Goal: Task Accomplishment & Management: Complete application form

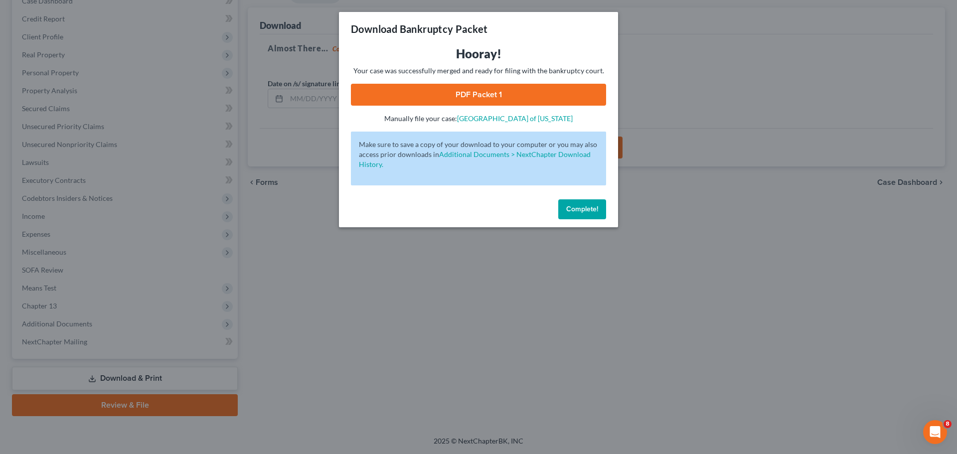
click at [577, 208] on span "Complete!" at bounding box center [582, 209] width 32 height 8
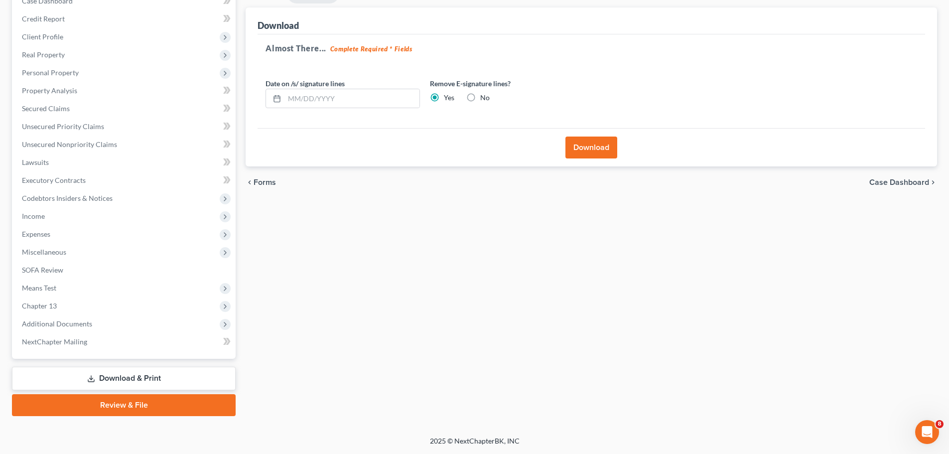
click at [51, 229] on span "Expenses" at bounding box center [125, 234] width 222 height 18
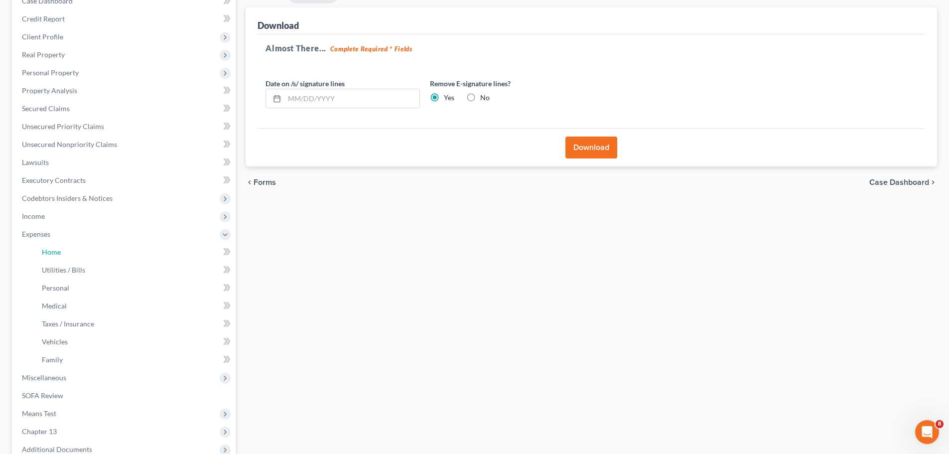
click at [57, 253] on span "Home" at bounding box center [51, 252] width 19 height 8
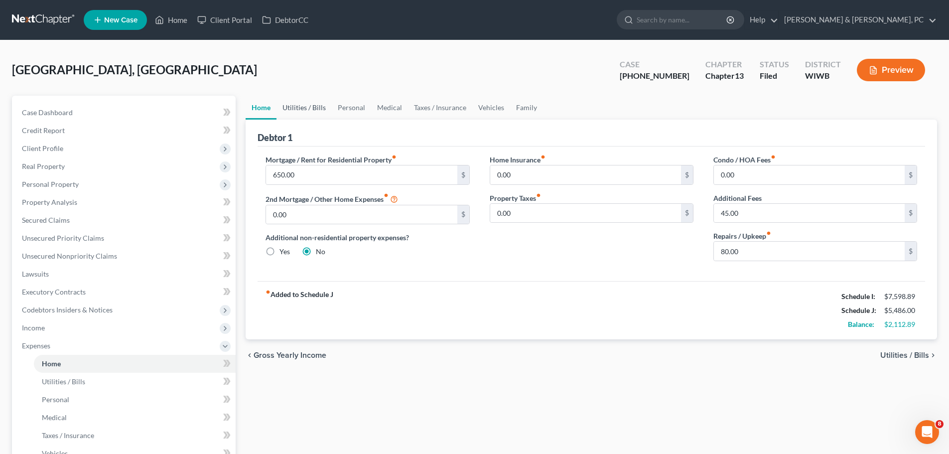
click at [308, 108] on link "Utilities / Bills" at bounding box center [304, 108] width 55 height 24
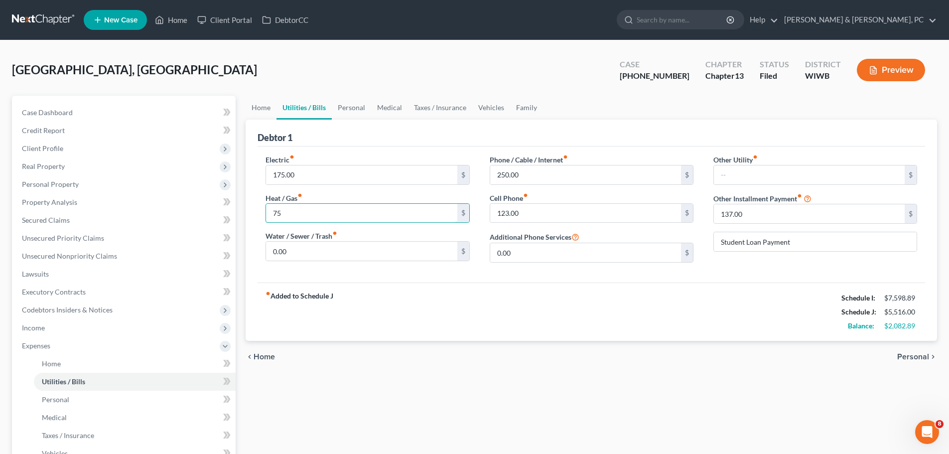
type input "75"
type input "300"
click at [348, 107] on link "Personal" at bounding box center [351, 108] width 39 height 24
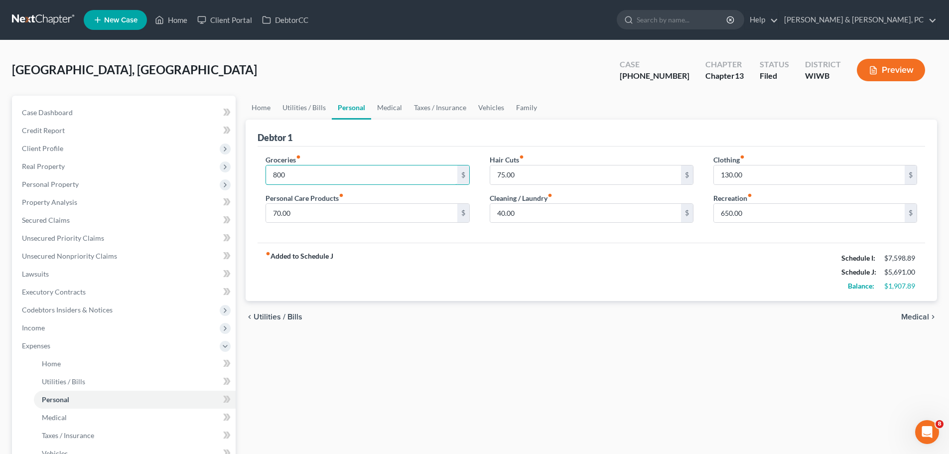
type input "800"
click at [281, 211] on input "70.00" at bounding box center [361, 213] width 191 height 19
type input "75"
type input "65"
type input "170"
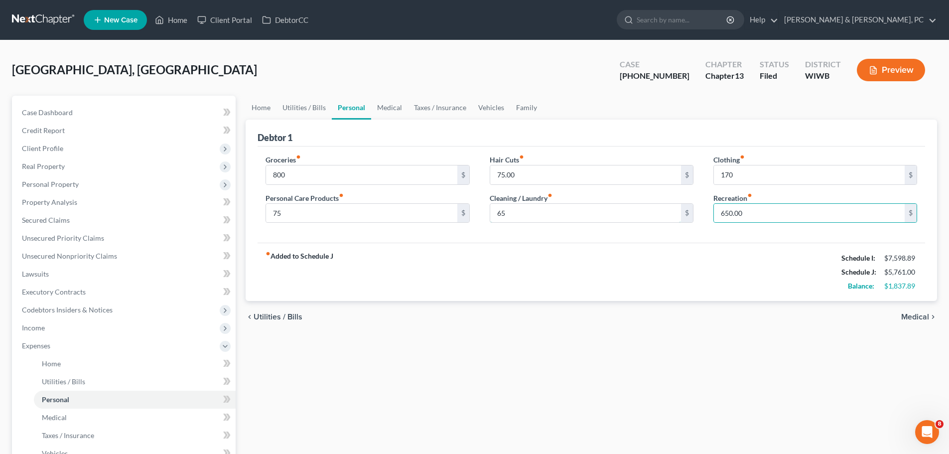
click at [508, 214] on input "65" at bounding box center [585, 213] width 191 height 19
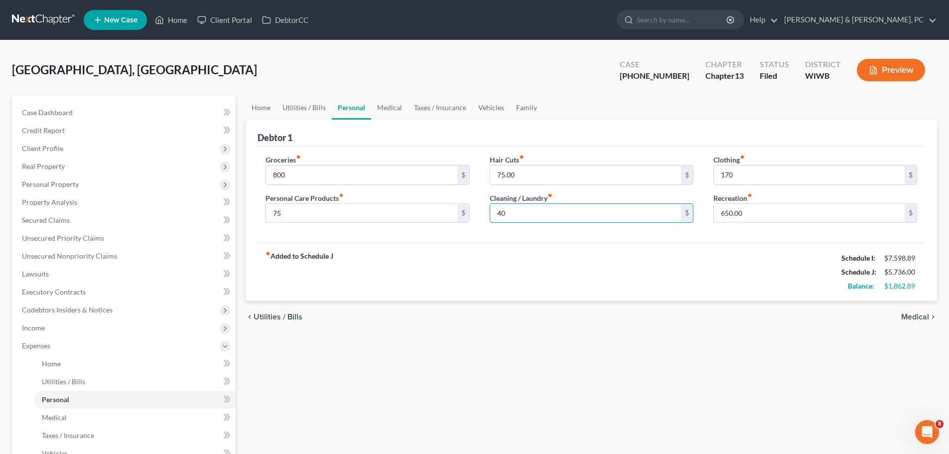
type input "40"
click at [301, 216] on input "75" at bounding box center [361, 213] width 191 height 19
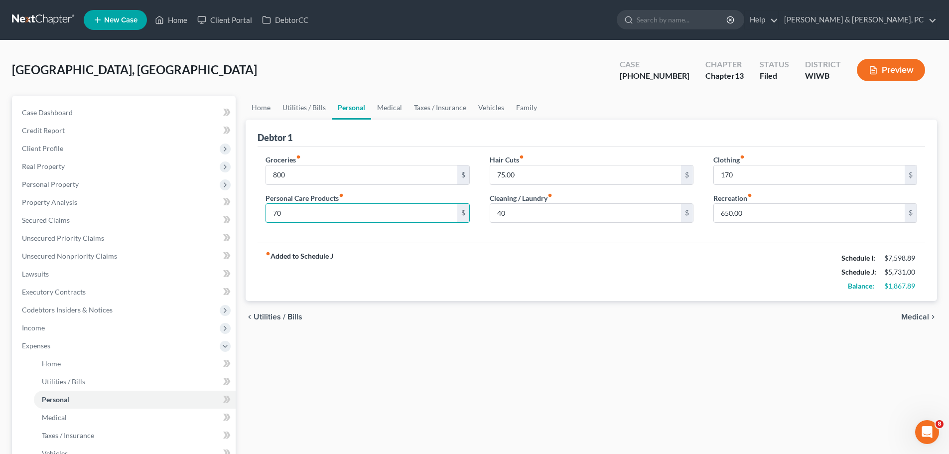
type input "70"
click at [908, 317] on span "Medical" at bounding box center [916, 317] width 28 height 8
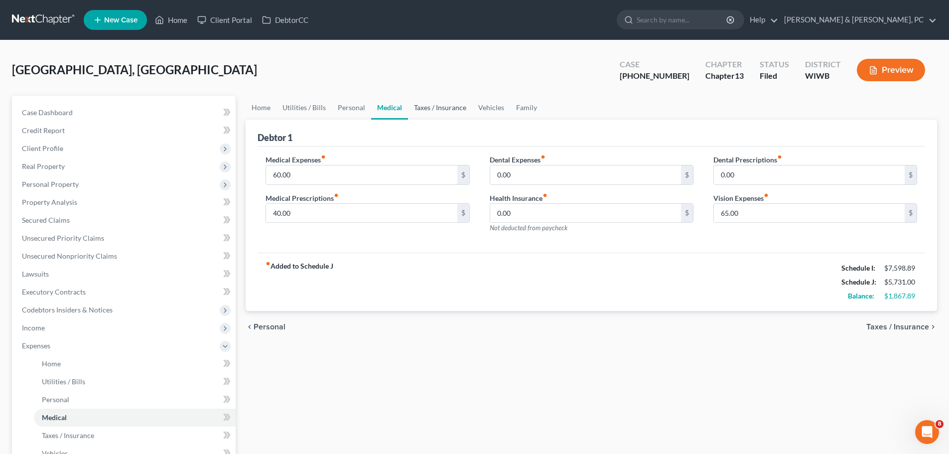
click at [428, 107] on link "Taxes / Insurance" at bounding box center [440, 108] width 64 height 24
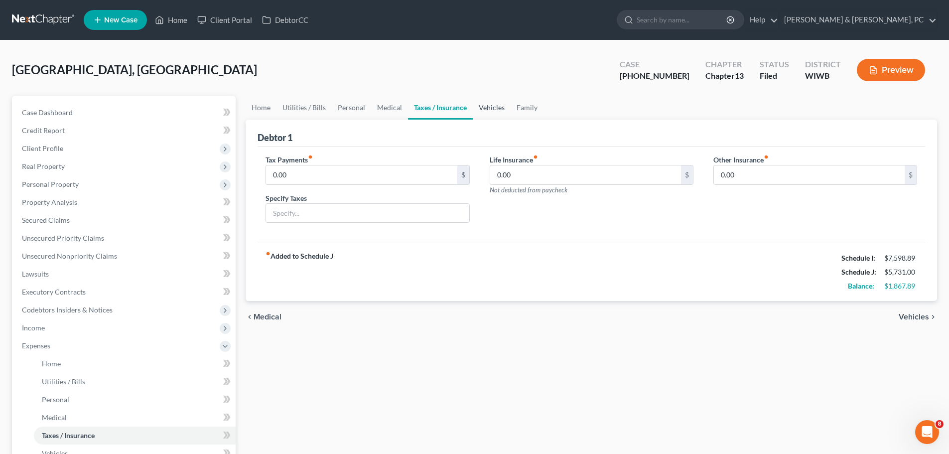
click at [485, 106] on link "Vehicles" at bounding box center [492, 108] width 38 height 24
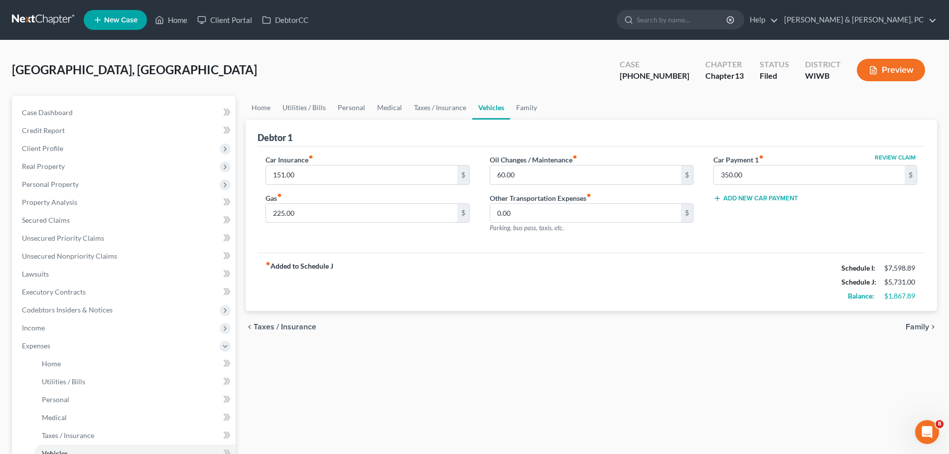
click at [284, 213] on input "225.00" at bounding box center [361, 213] width 191 height 19
type input "290"
click at [521, 108] on link "Family" at bounding box center [526, 108] width 33 height 24
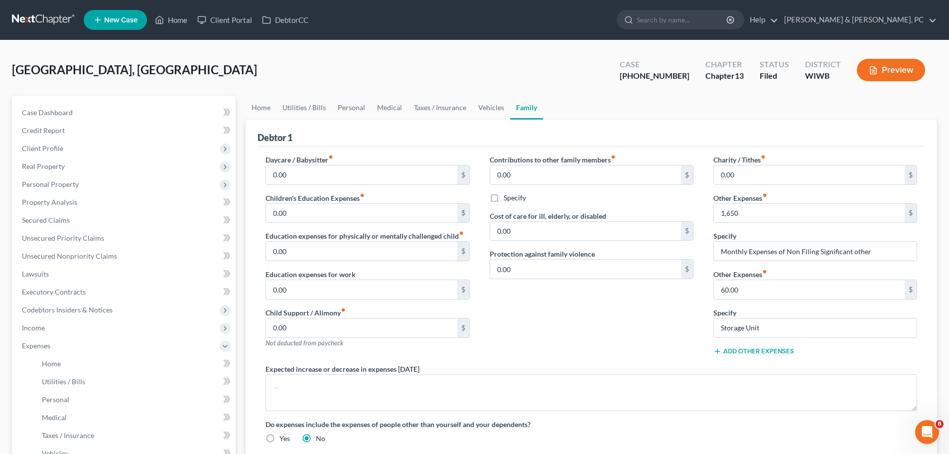
click at [658, 329] on div "Contributions to other family members fiber_manual_record 0.00 $ Specify Cost o…" at bounding box center [592, 258] width 224 height 209
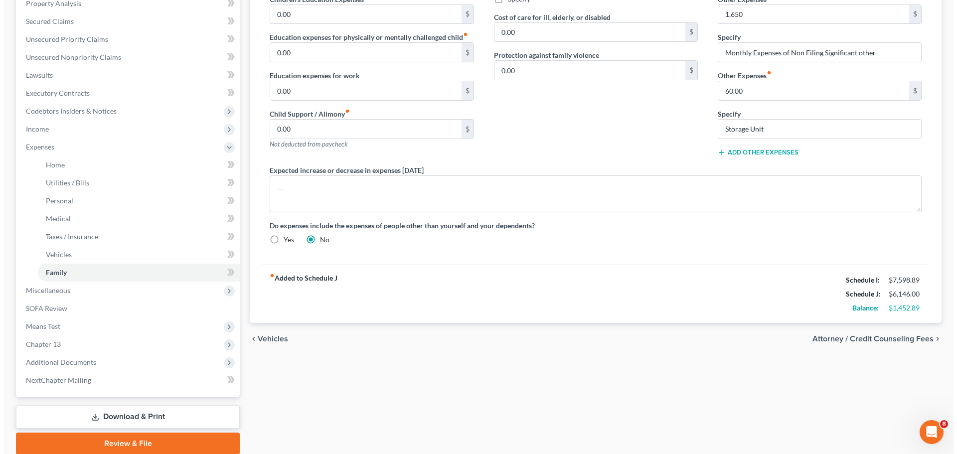
scroll to position [199, 0]
click at [131, 412] on link "Download & Print" at bounding box center [124, 416] width 224 height 23
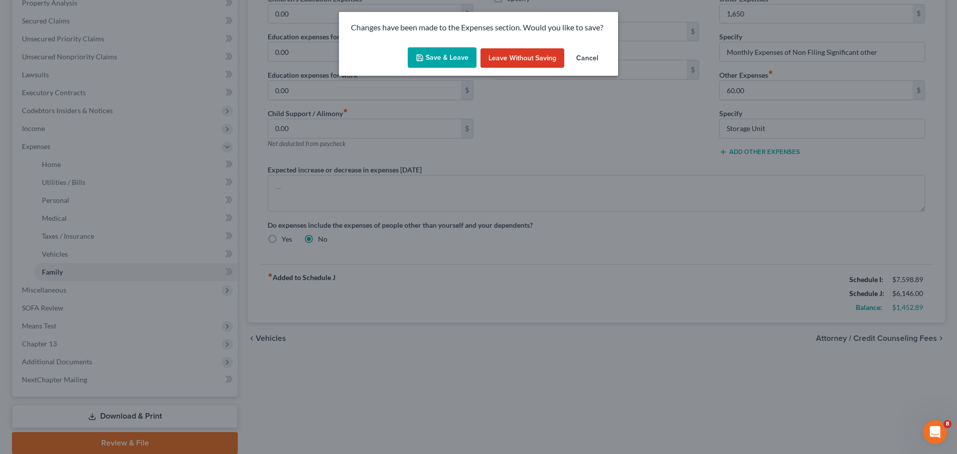
click at [584, 57] on button "Cancel" at bounding box center [587, 58] width 38 height 20
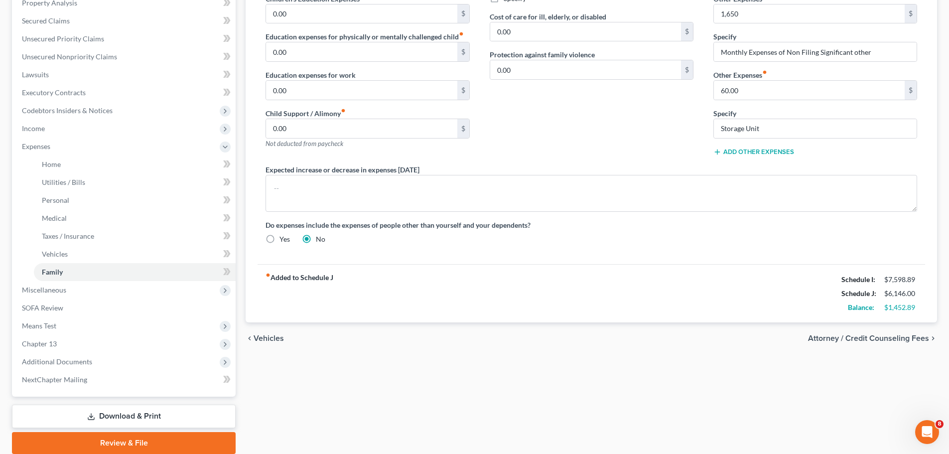
click at [53, 290] on span "Miscellaneous" at bounding box center [44, 290] width 44 height 8
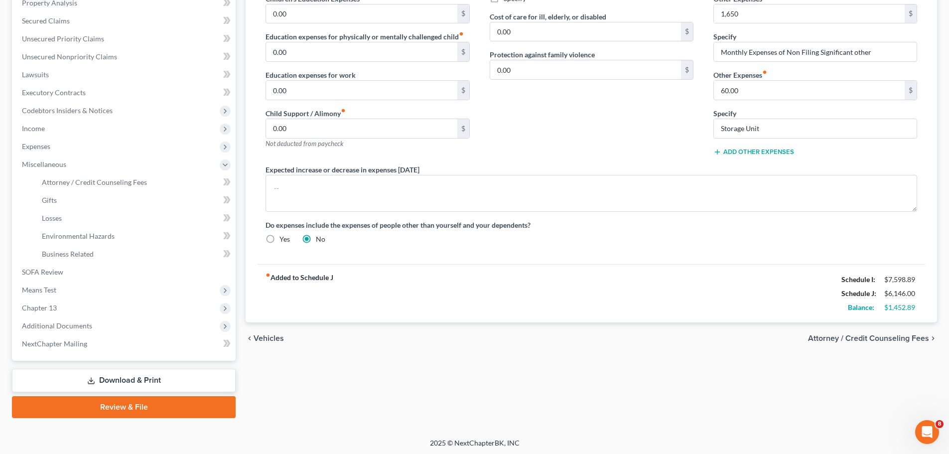
click at [139, 379] on link "Download & Print" at bounding box center [124, 380] width 224 height 23
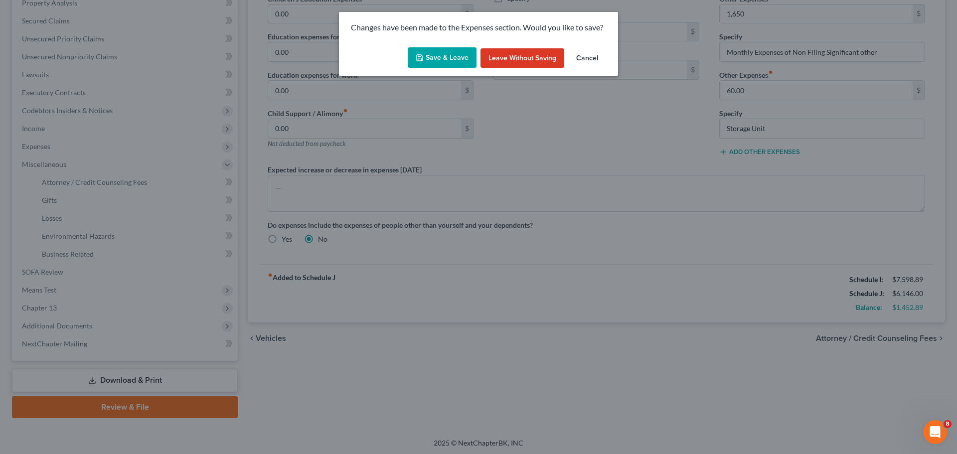
click at [453, 58] on button "Save & Leave" at bounding box center [442, 57] width 69 height 21
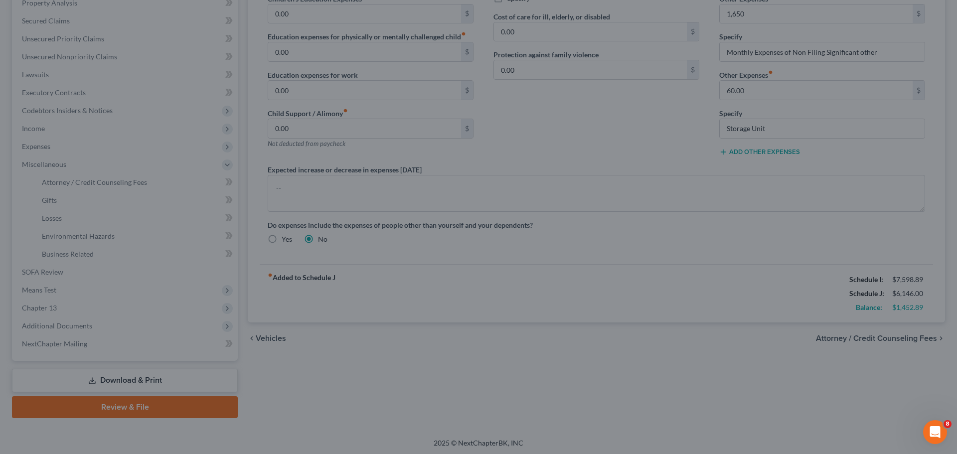
type input "1,650.00"
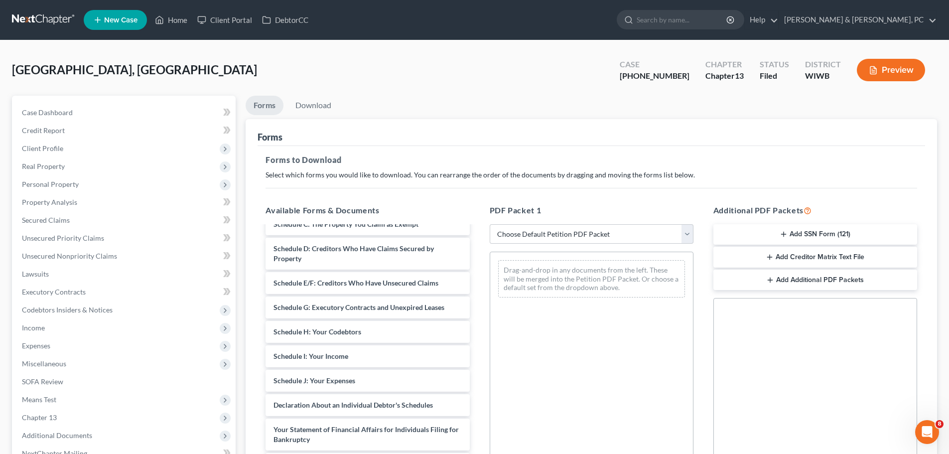
scroll to position [173, 0]
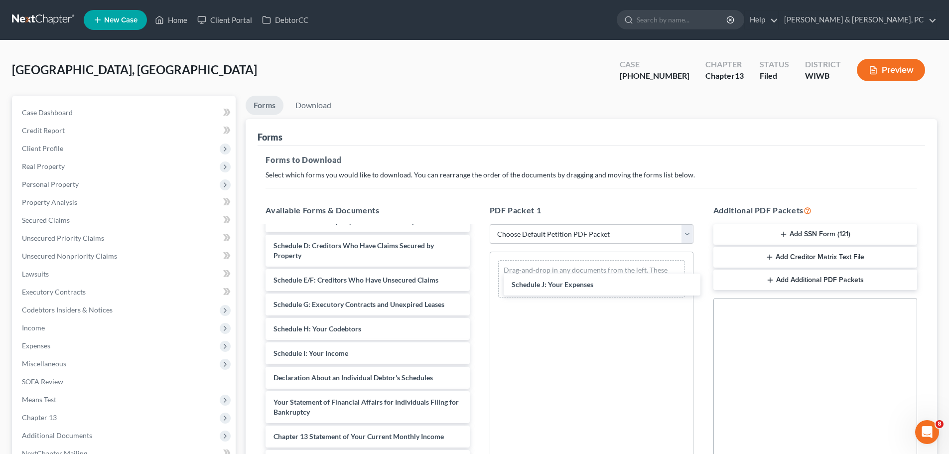
drag, startPoint x: 318, startPoint y: 378, endPoint x: 550, endPoint y: 280, distance: 252.1
click at [477, 281] on div "Schedule J: Your Expenses Chapter 13 Plan ([US_STATE] Western: Local Form 3015-…" at bounding box center [368, 317] width 220 height 526
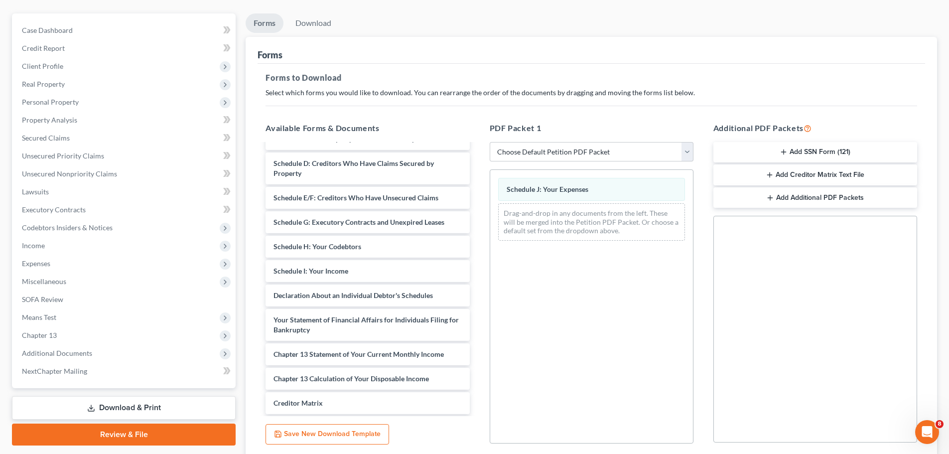
scroll to position [161, 0]
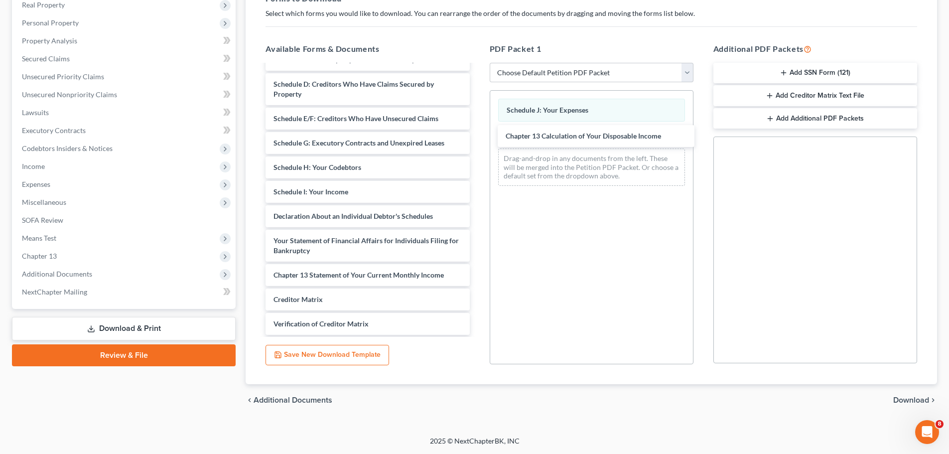
drag, startPoint x: 362, startPoint y: 301, endPoint x: 595, endPoint y: 136, distance: 284.6
click at [477, 136] on div "Chapter 13 Calculation of Your Disposable Income Chapter 13 Plan ([US_STATE] We…" at bounding box center [368, 142] width 220 height 501
click at [900, 398] on span "Download" at bounding box center [912, 400] width 36 height 8
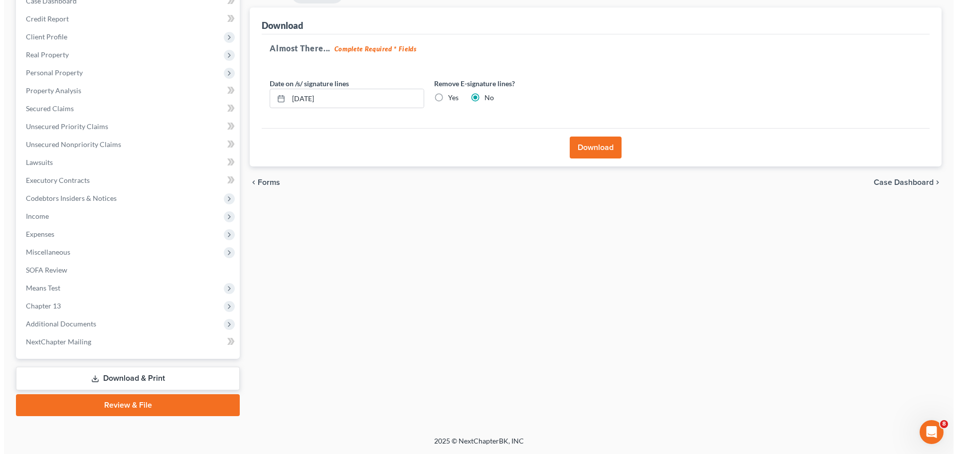
scroll to position [112, 0]
click at [594, 151] on button "Download" at bounding box center [592, 148] width 52 height 22
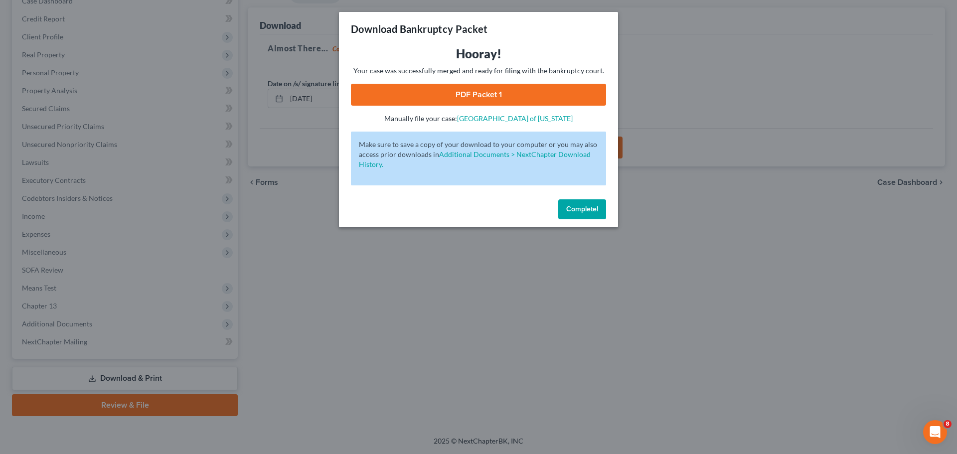
click at [486, 97] on link "PDF Packet 1" at bounding box center [478, 95] width 255 height 22
